Goal: Register for event/course

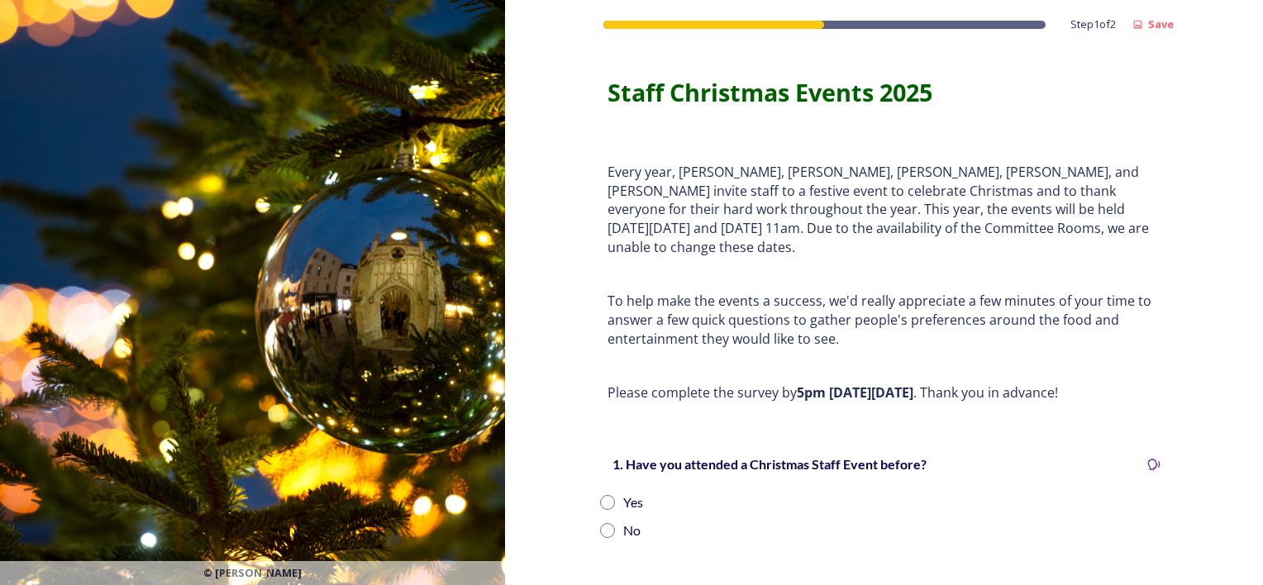
click at [600, 495] on input "radio" at bounding box center [607, 502] width 15 height 15
radio input "true"
click at [600, 523] on input "radio" at bounding box center [607, 530] width 15 height 15
radio input "true"
click at [600, 495] on input "radio" at bounding box center [607, 502] width 15 height 15
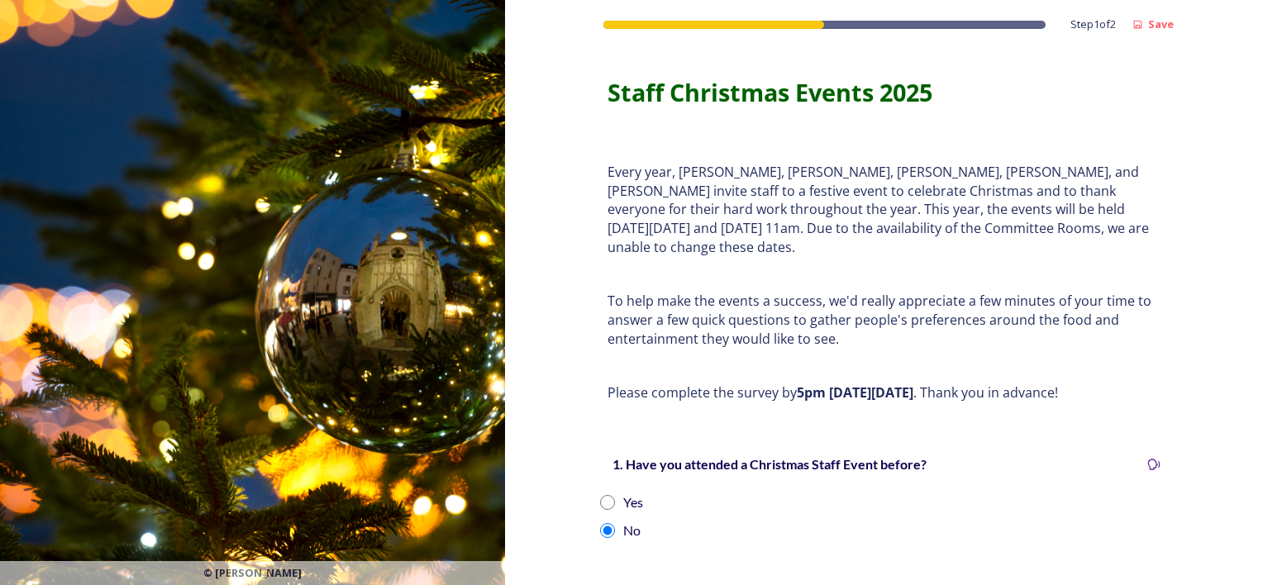
radio input "true"
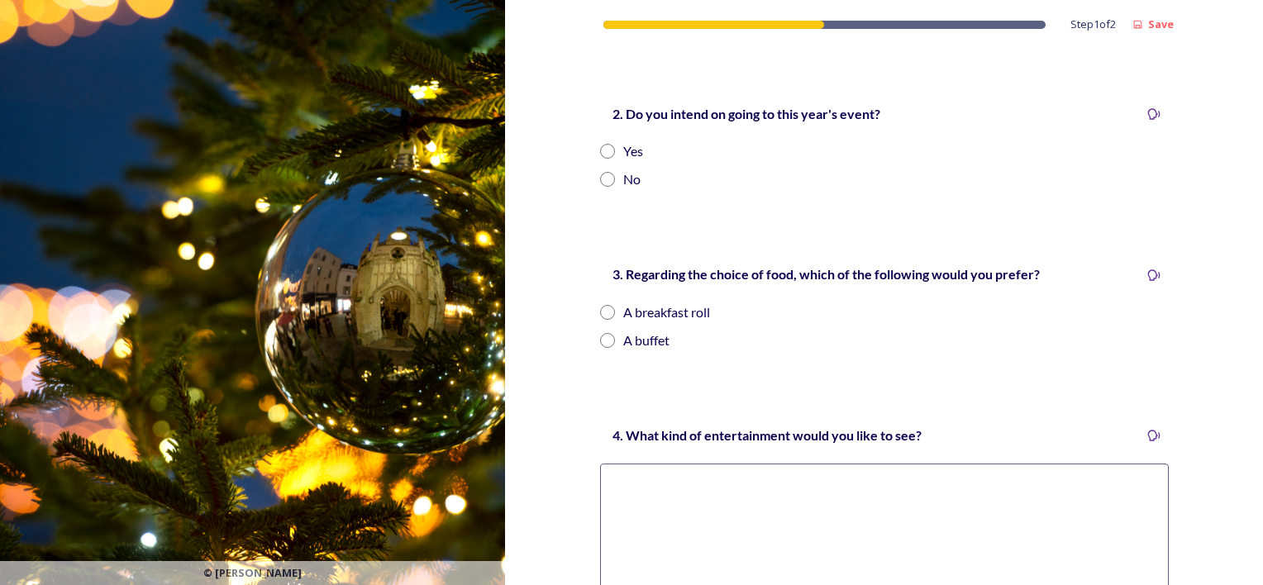
click at [600, 144] on input "radio" at bounding box center [607, 151] width 15 height 15
radio input "true"
click at [601, 333] on input "radio" at bounding box center [607, 340] width 15 height 15
radio input "true"
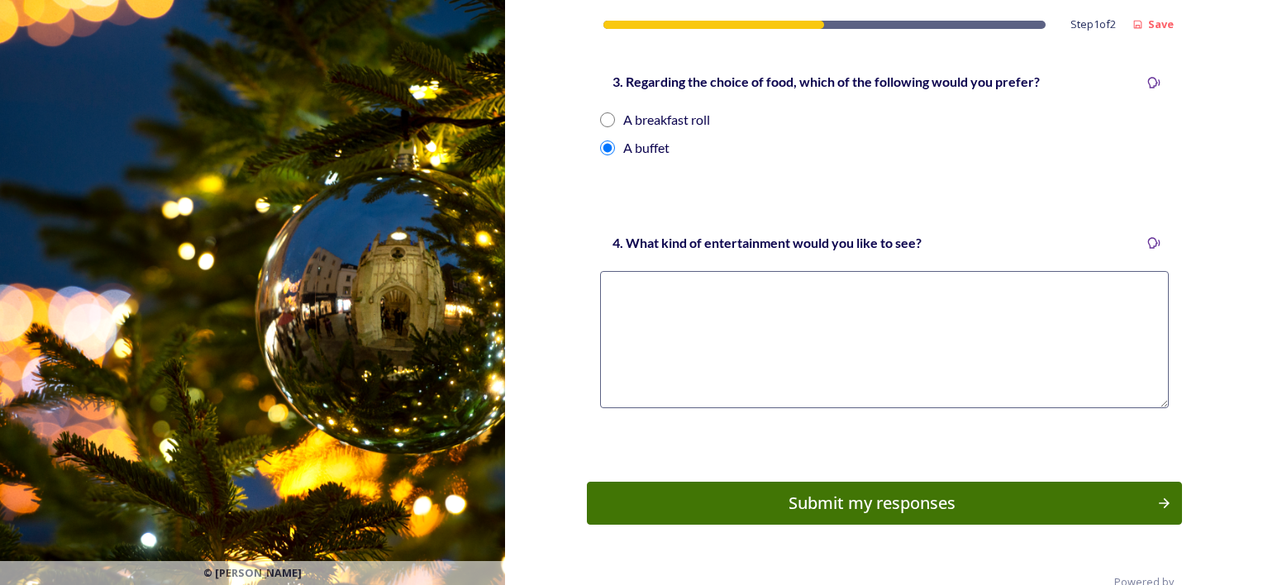
scroll to position [720, 0]
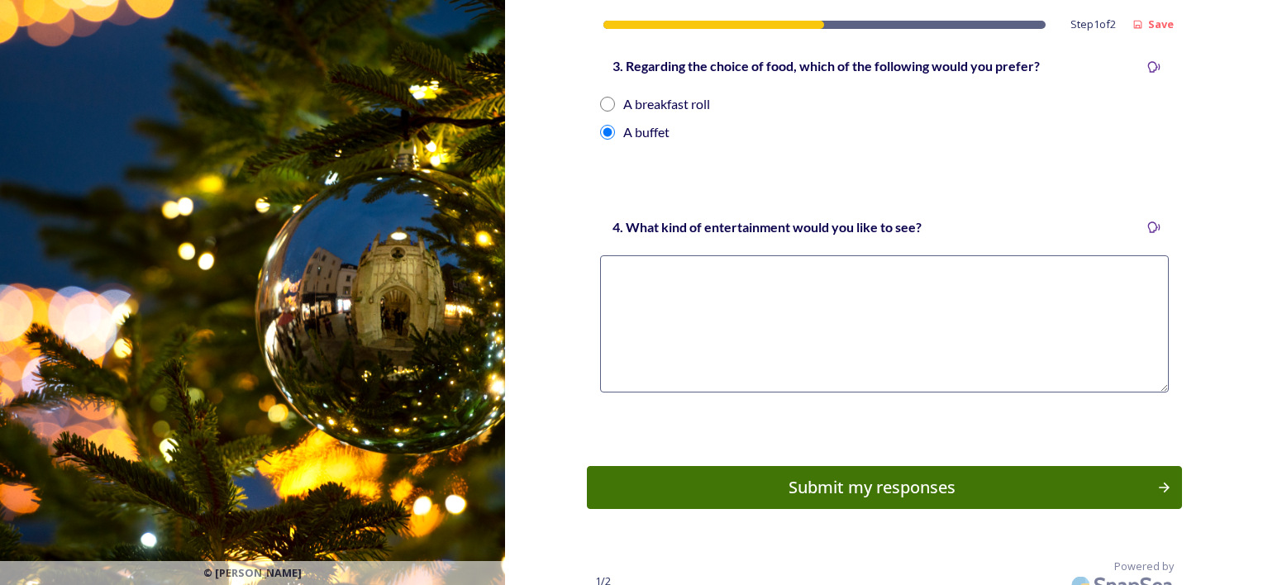
click at [1010, 255] on textarea at bounding box center [884, 323] width 569 height 137
type textarea "a"
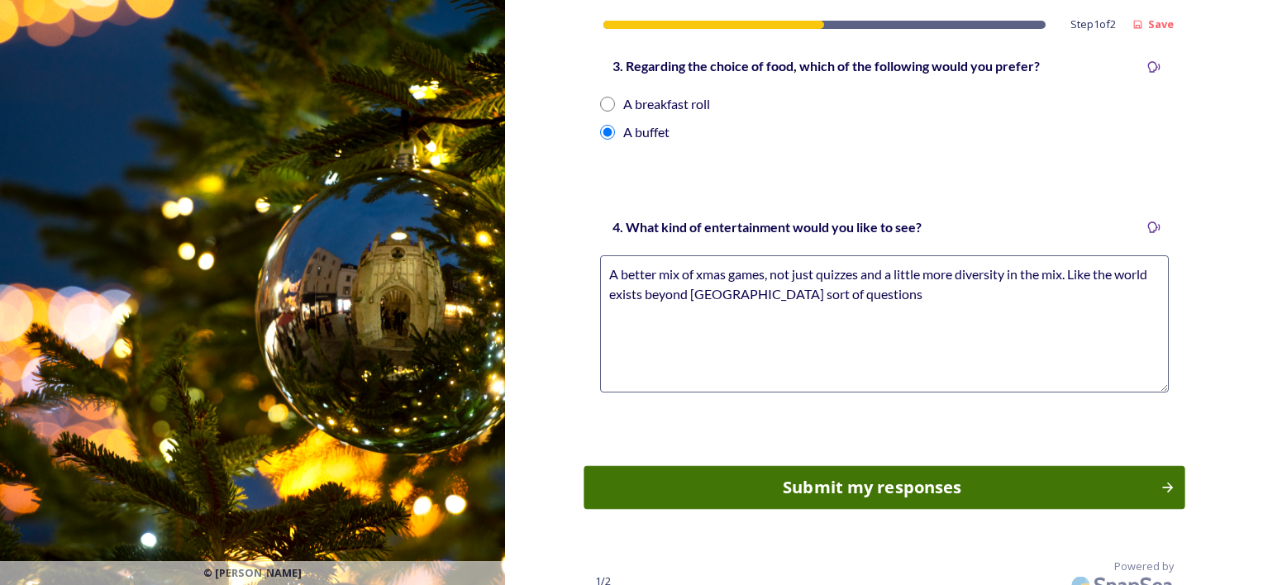
type textarea "A better mix of xmas games, not just quizzes and a little more diversity in the…"
click at [1140, 475] on div "Submit my responses" at bounding box center [872, 487] width 559 height 25
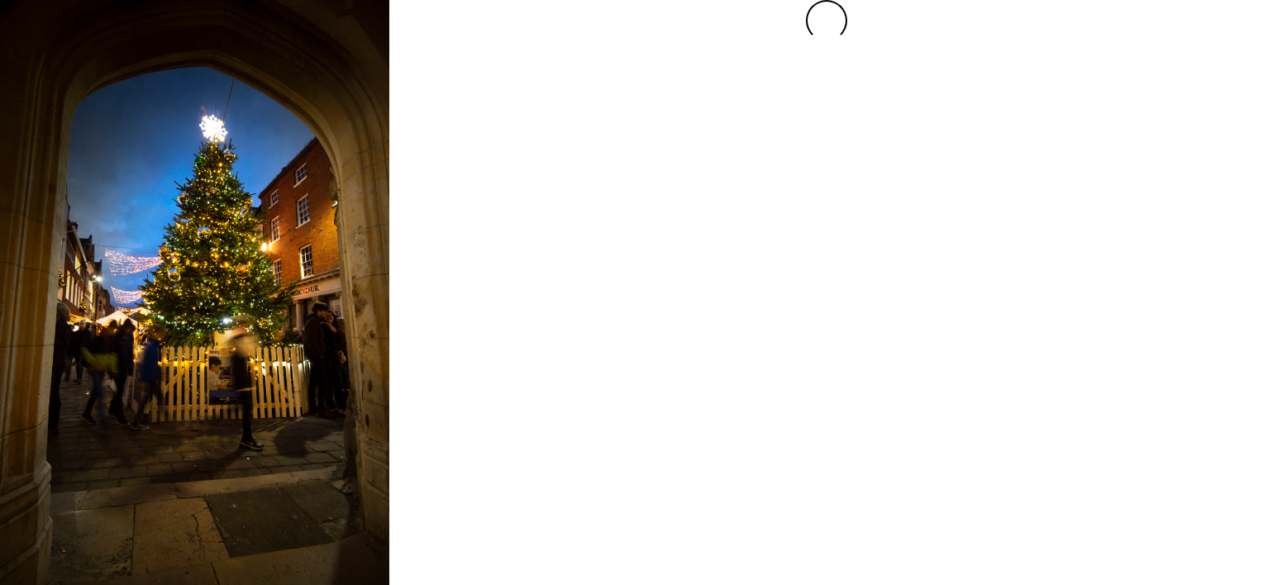
scroll to position [0, 0]
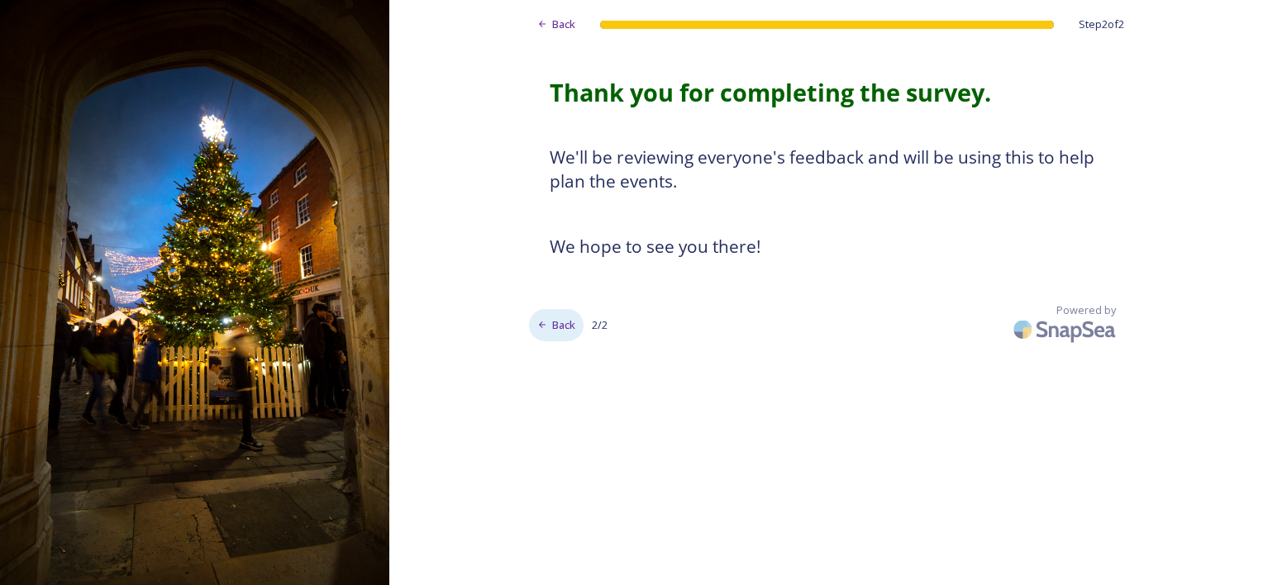
click at [568, 327] on span "Back" at bounding box center [563, 325] width 23 height 16
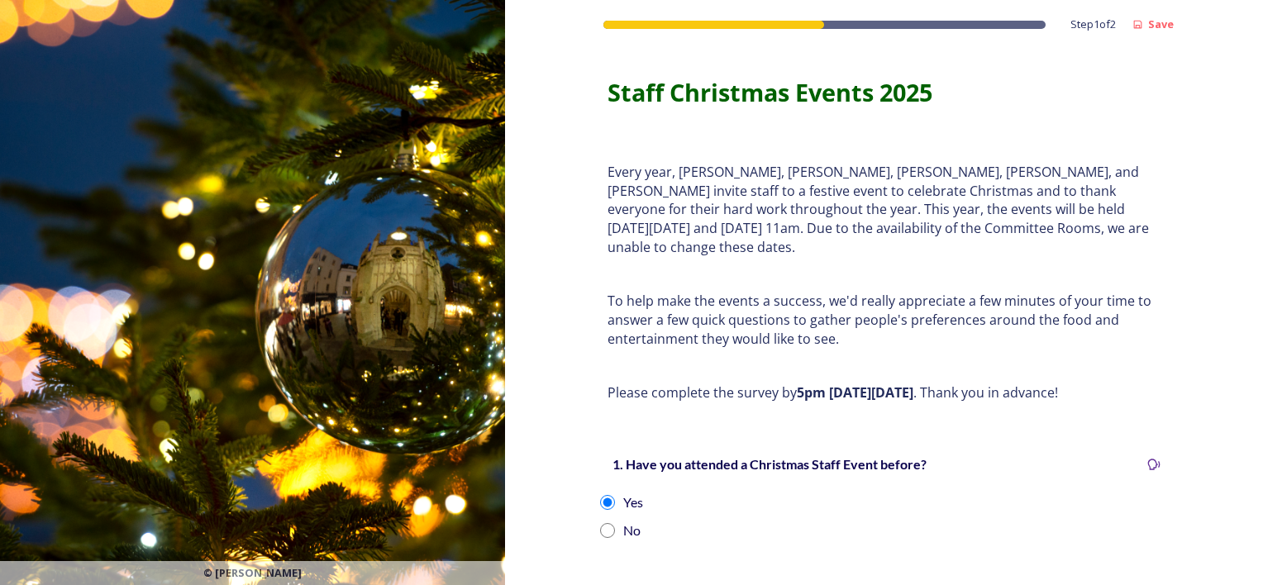
scroll to position [512, 0]
